Goal: Information Seeking & Learning: Learn about a topic

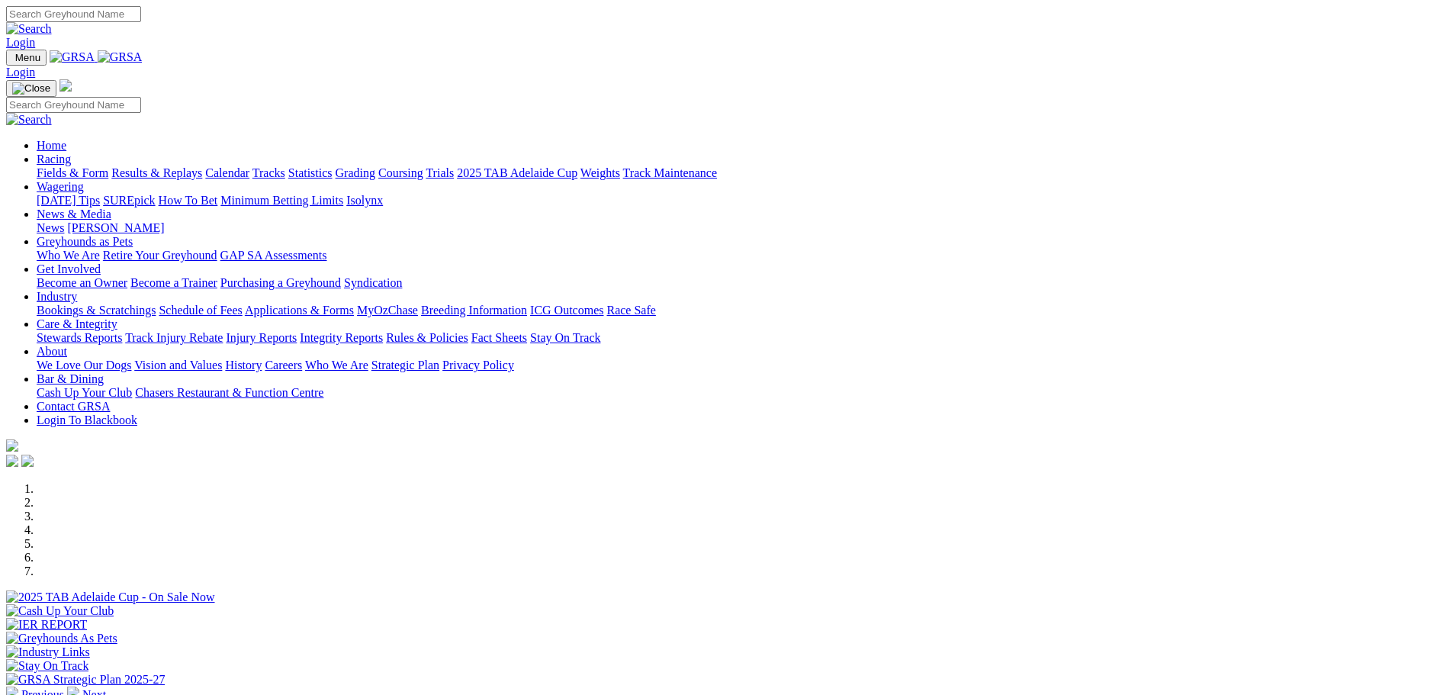
click at [249, 166] on link "Calendar" at bounding box center [227, 172] width 44 height 13
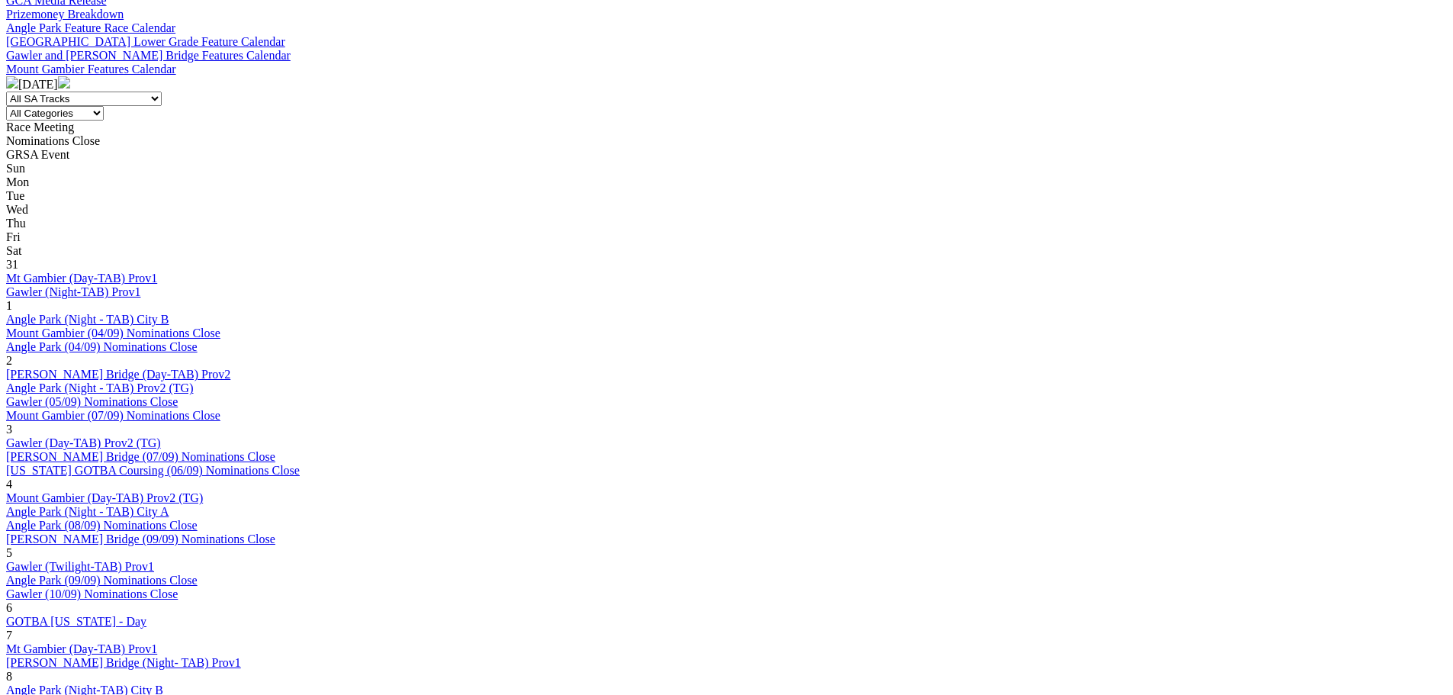
scroll to position [763, 0]
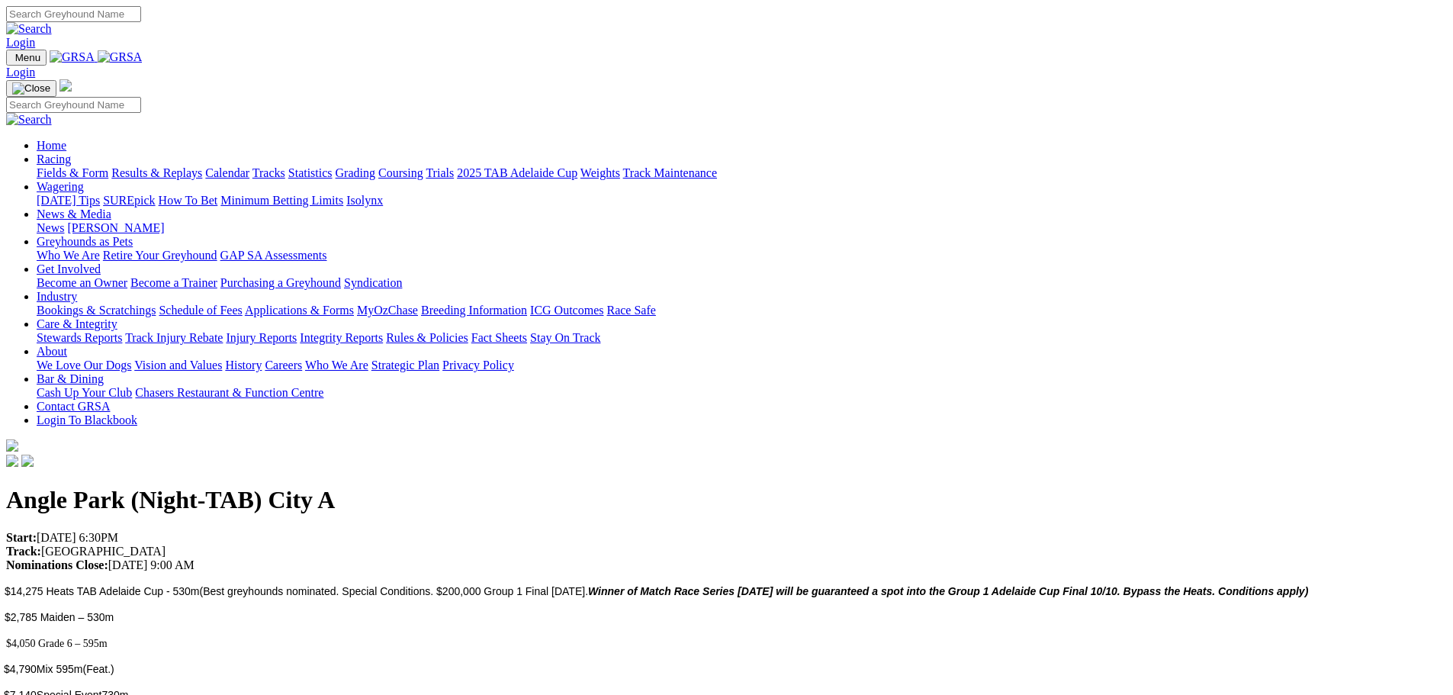
drag, startPoint x: 322, startPoint y: 230, endPoint x: 437, endPoint y: 236, distance: 115.4
click at [437, 531] on p "Start: 02/10/2025 6:30PM Track: Angle Park Nominations Close: 29/09/2025 9:00 AM" at bounding box center [726, 551] width 1441 height 41
